Goal: Task Accomplishment & Management: Complete application form

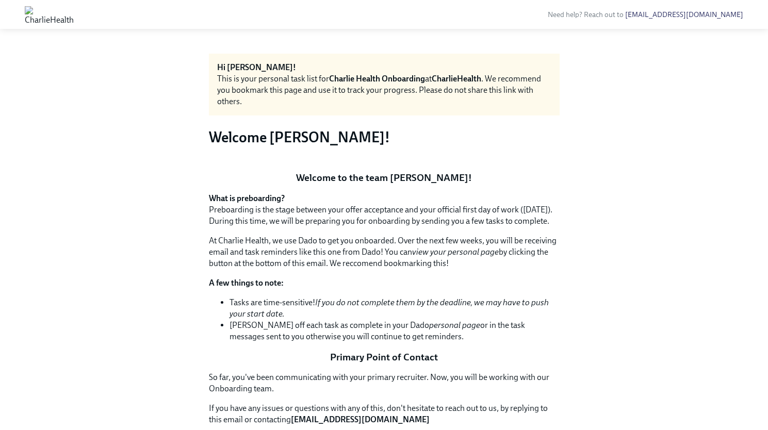
scroll to position [1254, 0]
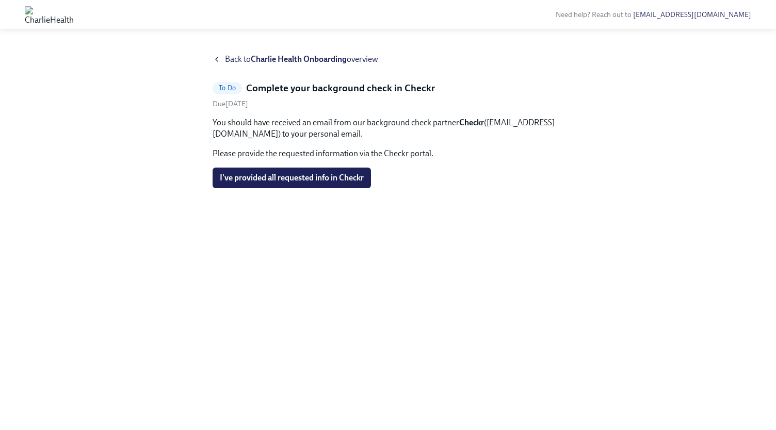
click at [259, 55] on strong "Charlie Health Onboarding" at bounding box center [299, 59] width 96 height 10
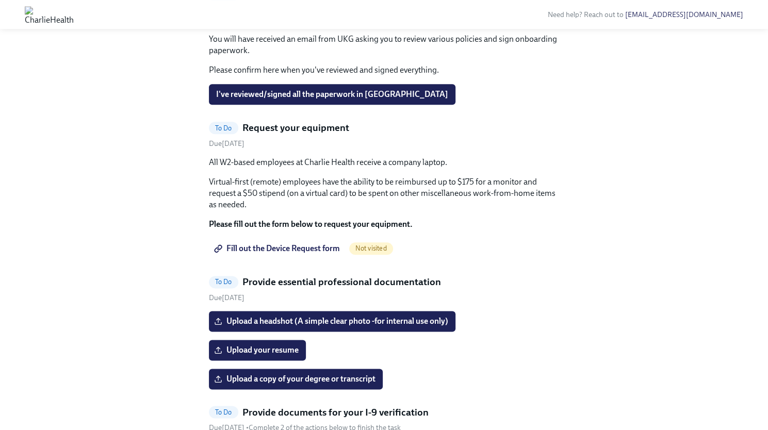
scroll to position [607, 0]
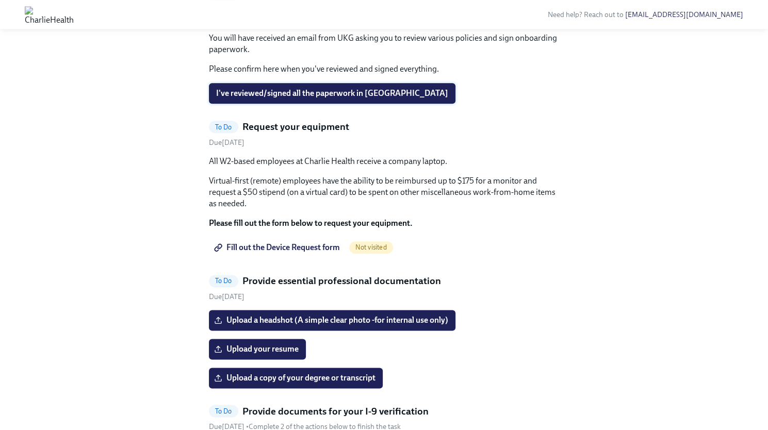
click at [334, 98] on span "I've reviewed/signed all the paperwork in [GEOGRAPHIC_DATA]" at bounding box center [332, 93] width 232 height 10
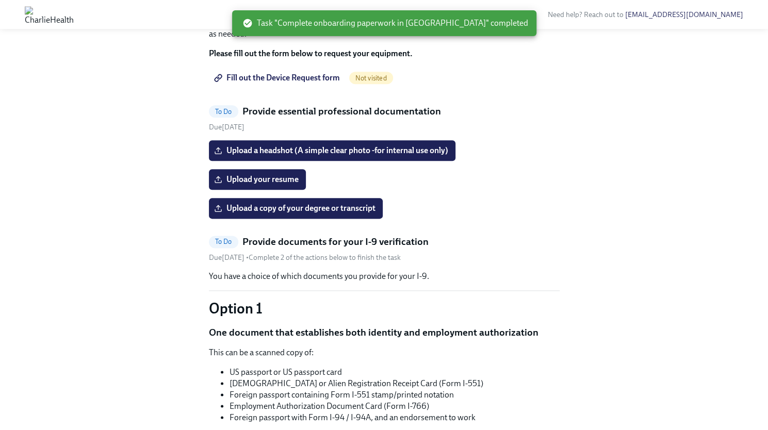
scroll to position [635, 0]
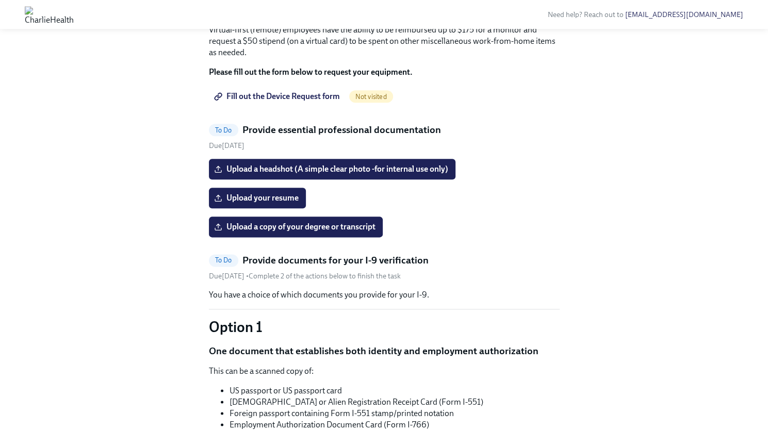
click at [304, 102] on span "Fill out the Device Request form" at bounding box center [278, 96] width 124 height 10
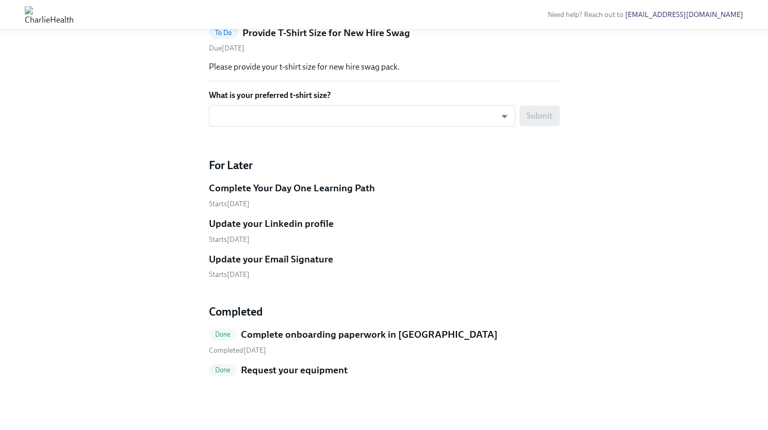
scroll to position [1529, 0]
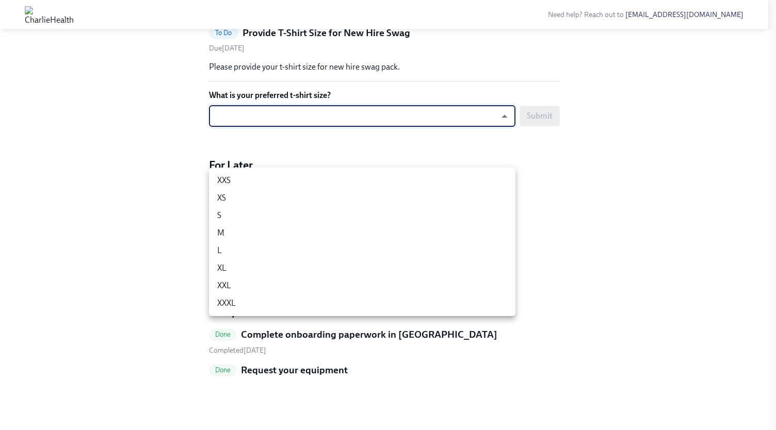
click at [251, 234] on li "M" at bounding box center [362, 233] width 306 height 18
type input "UEGyU4SCa"
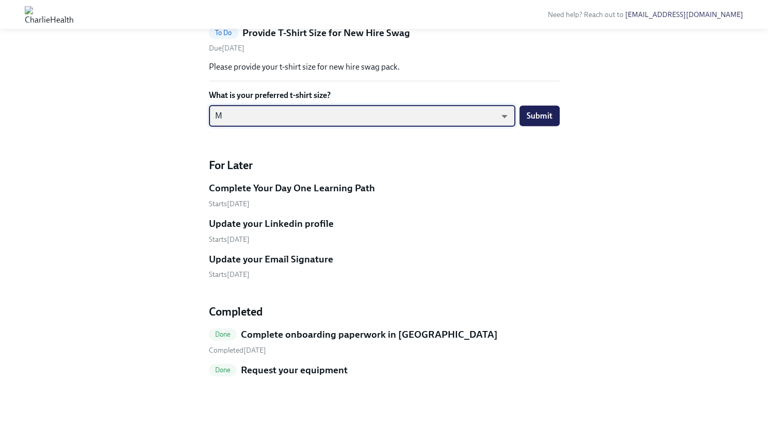
scroll to position [1480, 0]
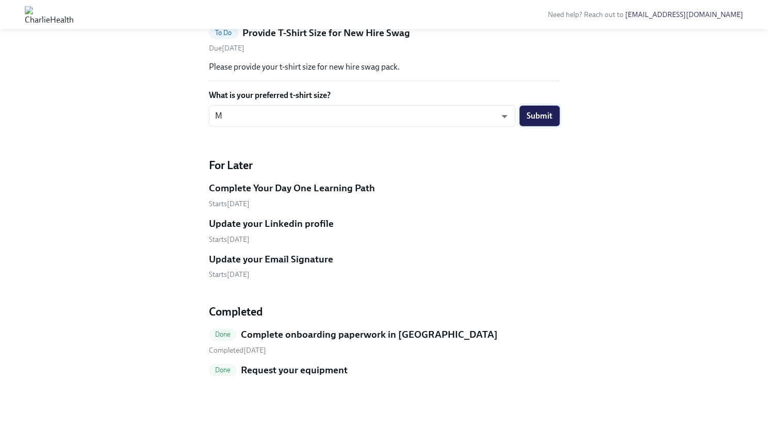
click at [537, 126] on button "Submit" at bounding box center [539, 116] width 40 height 21
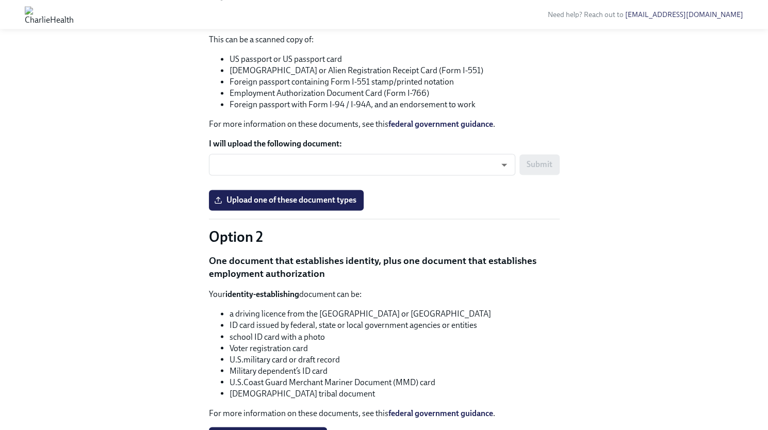
scroll to position [813, 0]
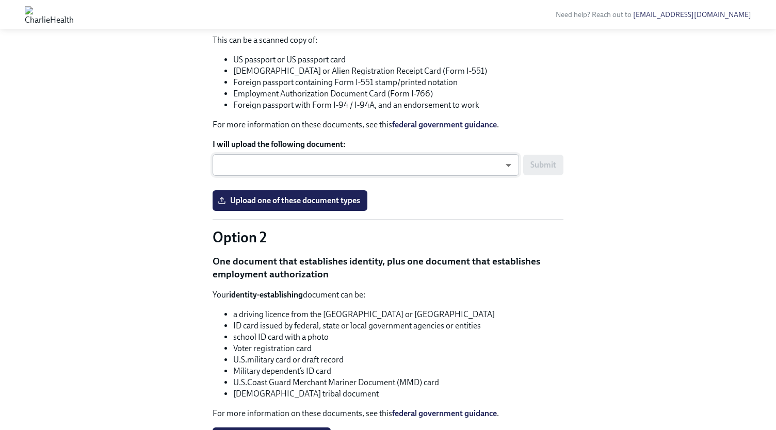
click at [300, 322] on body "Need help? Reach out to hr@charliehealth.com Hi Julia! This is your personal ta…" at bounding box center [388, 77] width 776 height 1781
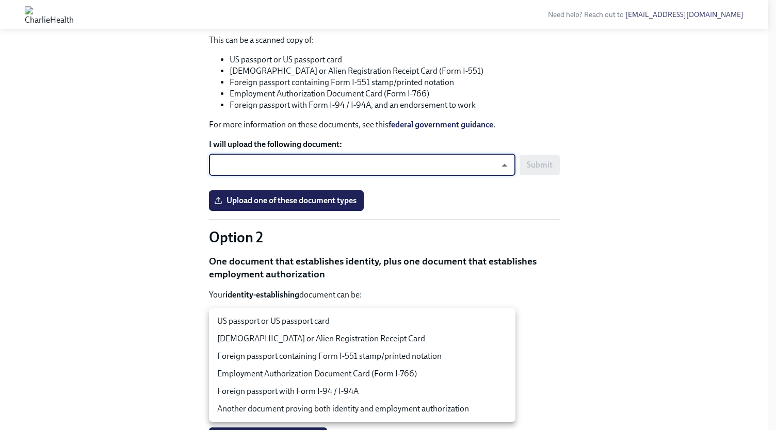
click at [582, 258] on div at bounding box center [388, 215] width 776 height 430
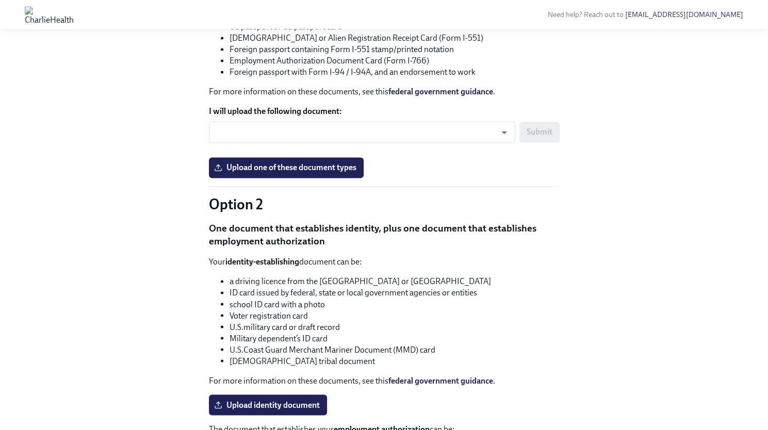
click at [582, 258] on div "Hi Julia! This is your personal task list for Charlie Health Onboarding at Char…" at bounding box center [384, 59] width 735 height 1703
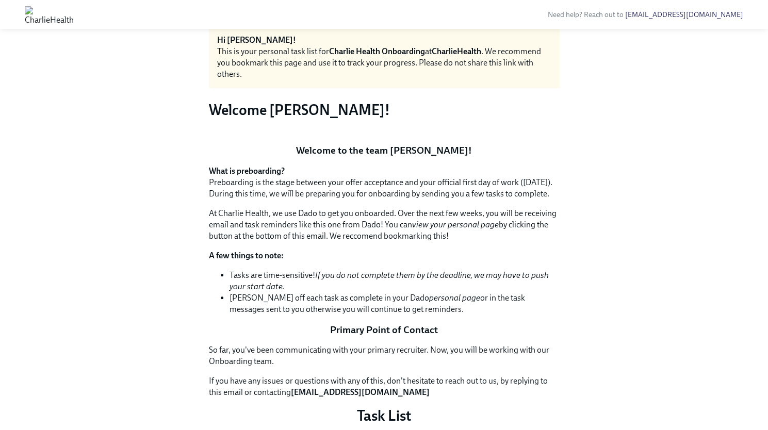
scroll to position [0, 0]
